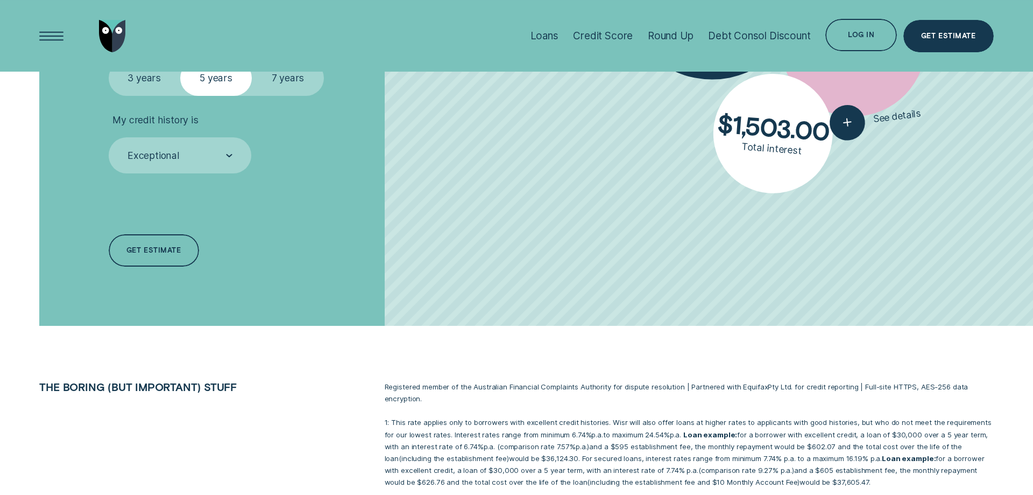
scroll to position [604, 0]
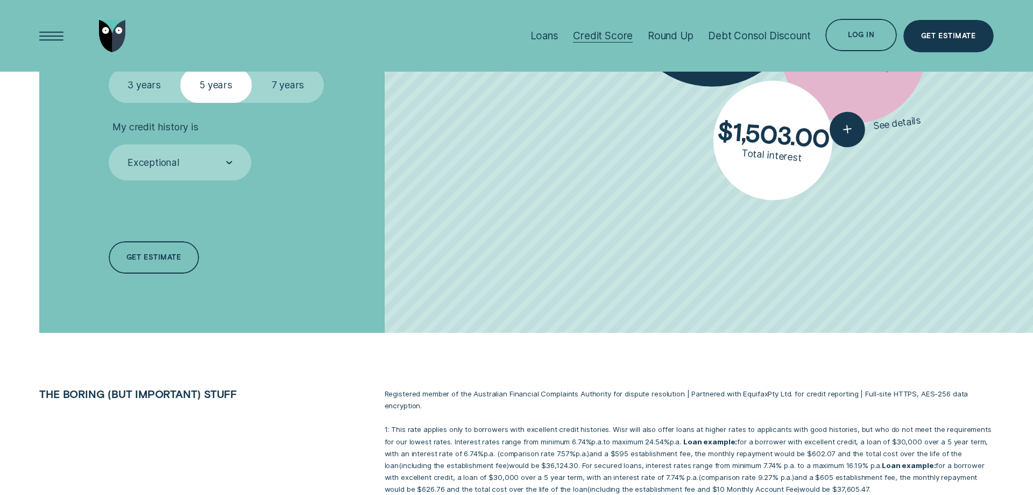
click at [621, 35] on div "Credit Score" at bounding box center [603, 36] width 60 height 12
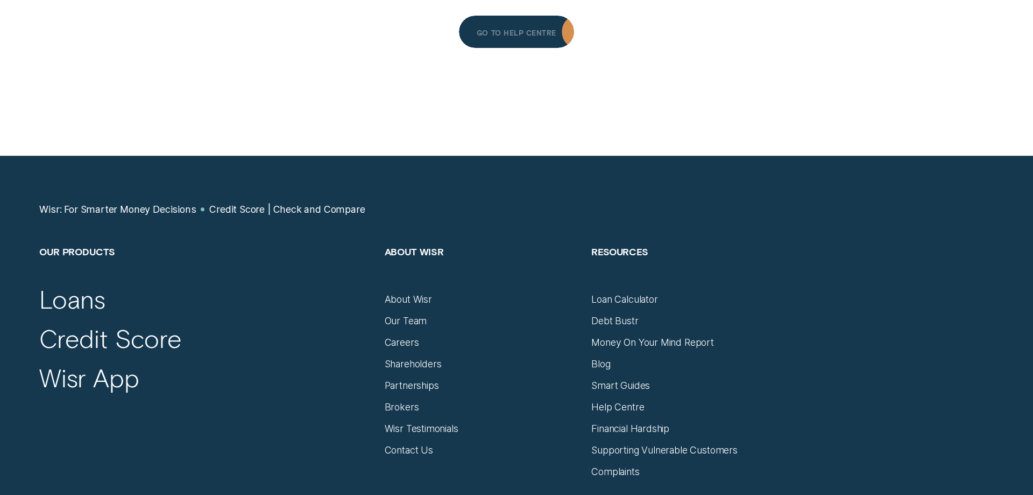
scroll to position [5380, 0]
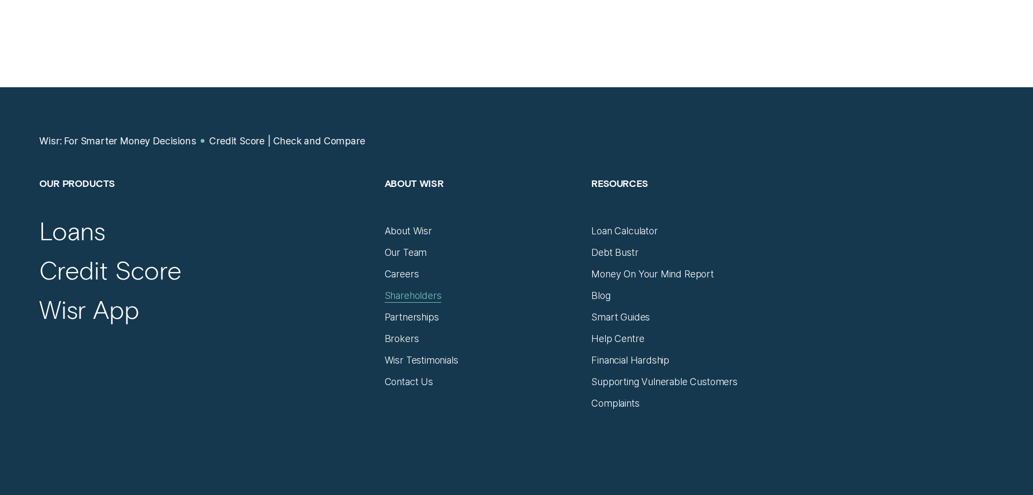
click at [436, 293] on div "Shareholders" at bounding box center [413, 296] width 57 height 12
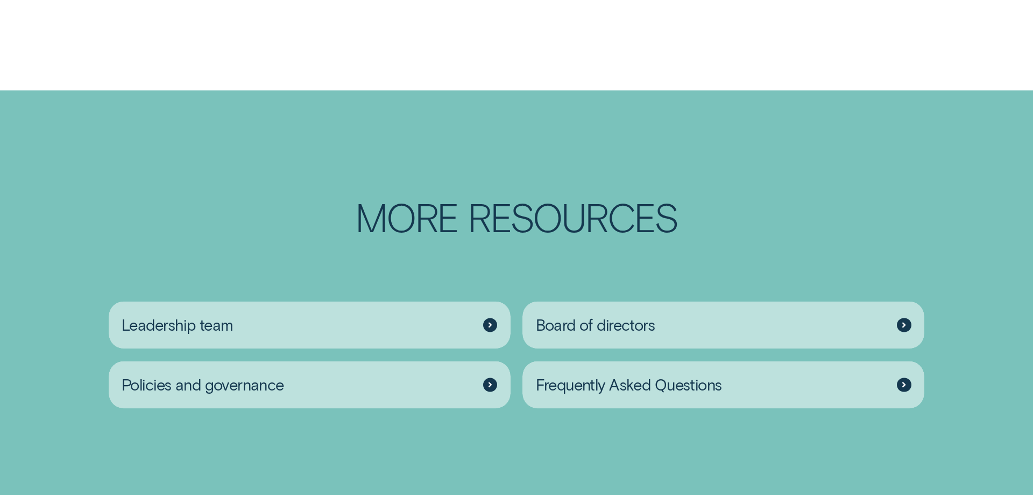
scroll to position [1702, 0]
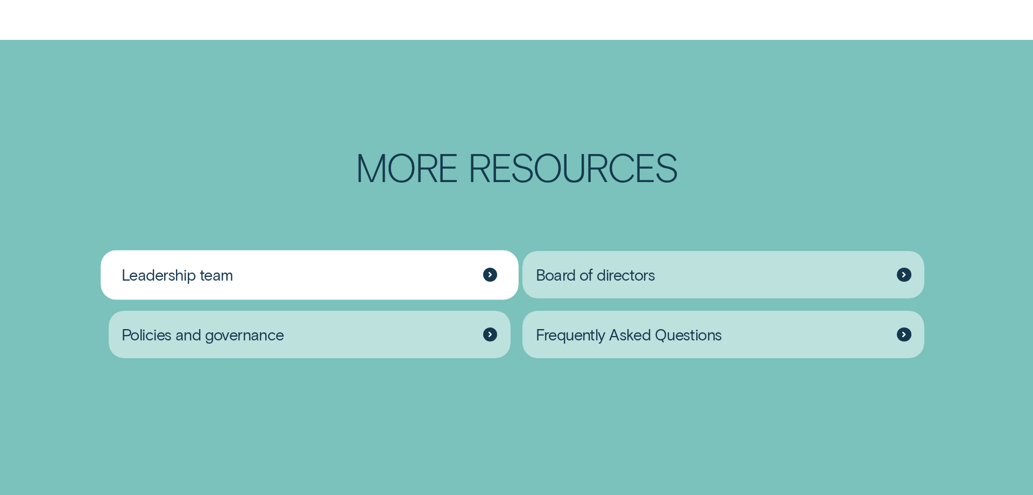
click at [490, 272] on icon at bounding box center [491, 275] width 4 height 6
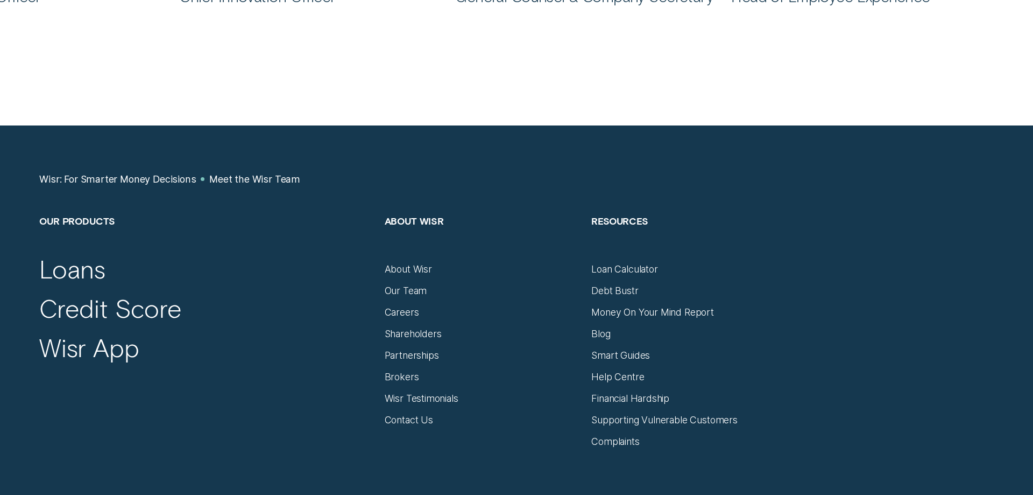
scroll to position [1373, 0]
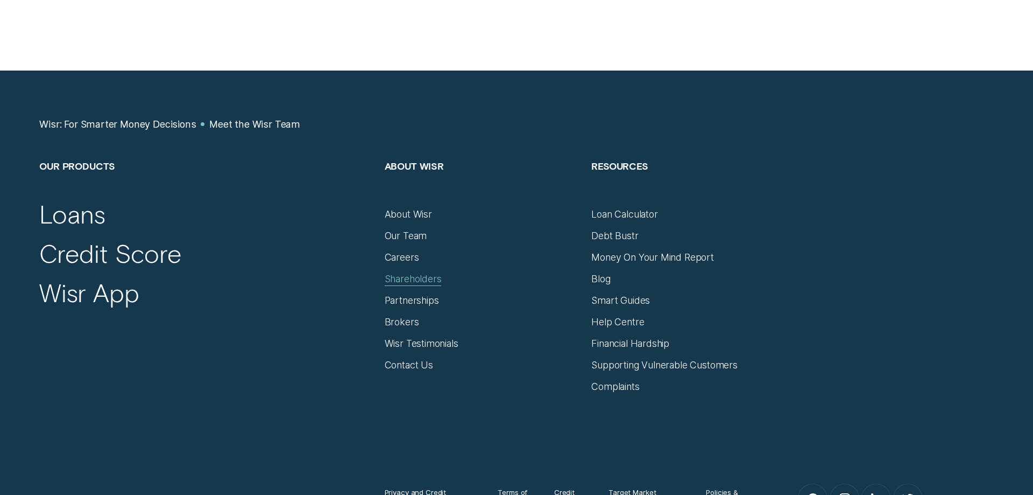
click at [419, 279] on div "Shareholders" at bounding box center [413, 279] width 57 height 12
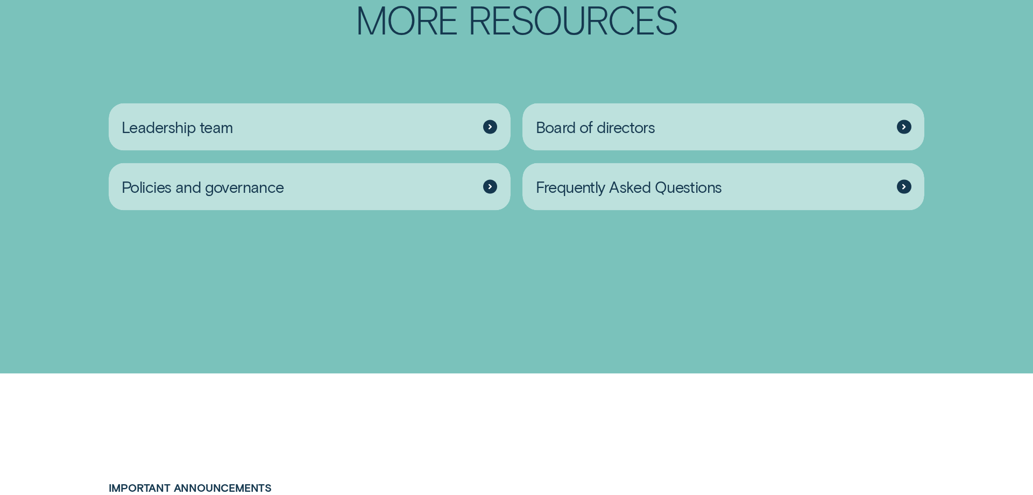
scroll to position [1867, 0]
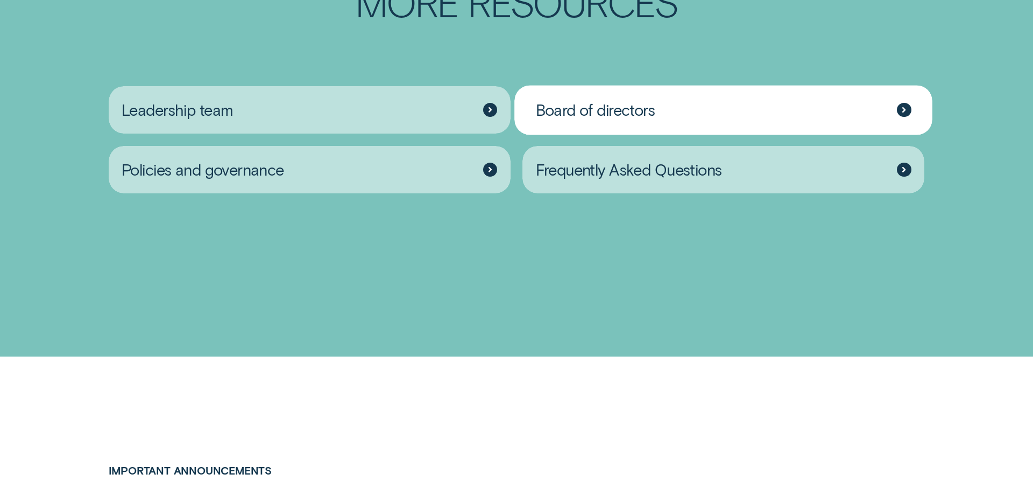
click at [907, 106] on div at bounding box center [904, 110] width 15 height 15
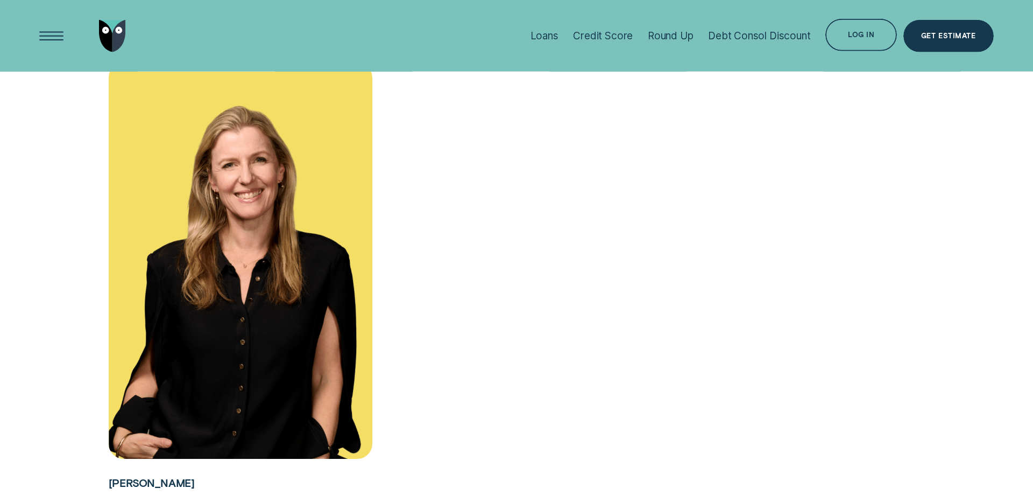
scroll to position [988, 0]
